Goal: Task Accomplishment & Management: Manage account settings

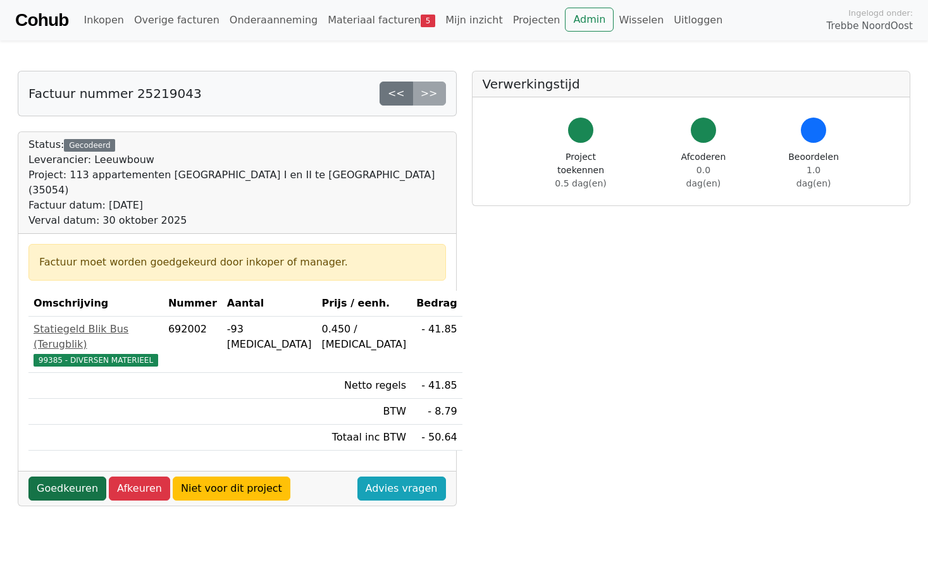
click at [77, 477] on link "Goedkeuren" at bounding box center [67, 489] width 78 height 24
click at [71, 477] on link "Goedkeuren" at bounding box center [67, 489] width 78 height 24
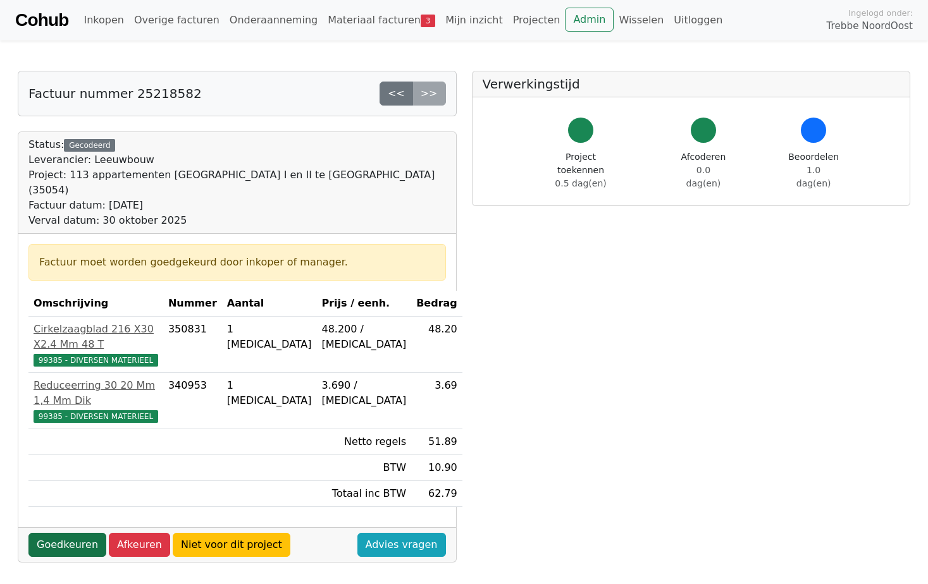
click at [86, 533] on link "Goedkeuren" at bounding box center [67, 545] width 78 height 24
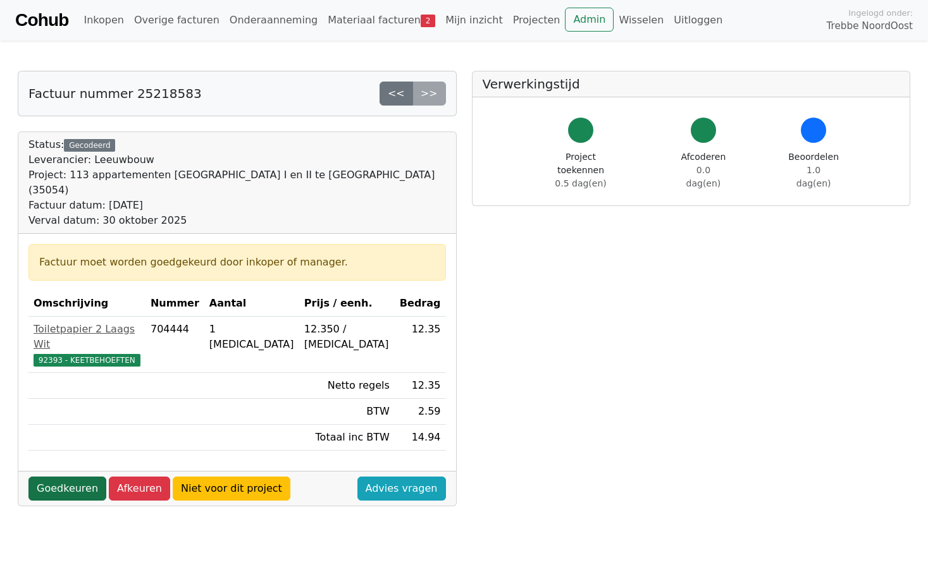
click at [62, 477] on link "Goedkeuren" at bounding box center [67, 489] width 78 height 24
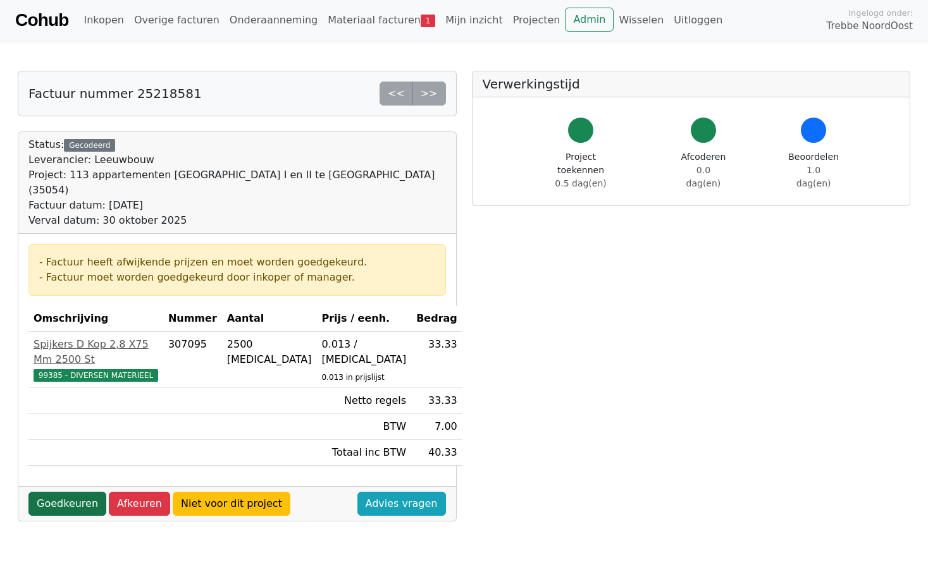
click at [68, 492] on link "Goedkeuren" at bounding box center [67, 504] width 78 height 24
